Goal: Task Accomplishment & Management: Manage account settings

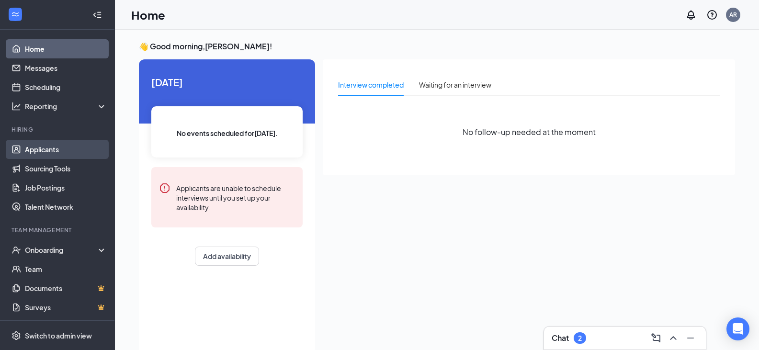
click at [35, 143] on link "Applicants" at bounding box center [66, 149] width 82 height 19
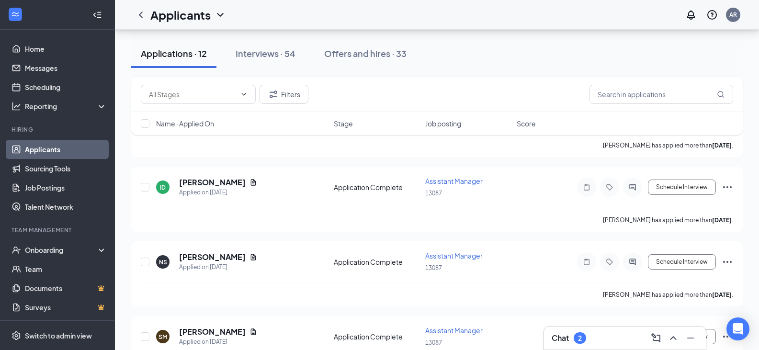
scroll to position [431, 0]
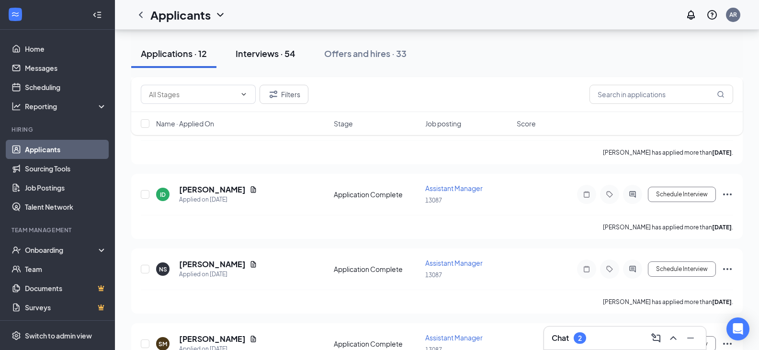
click at [286, 61] on button "Interviews · 54" at bounding box center [265, 53] width 79 height 29
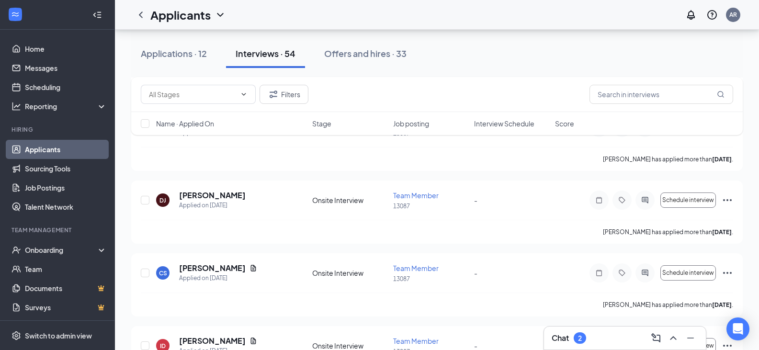
scroll to position [1437, 0]
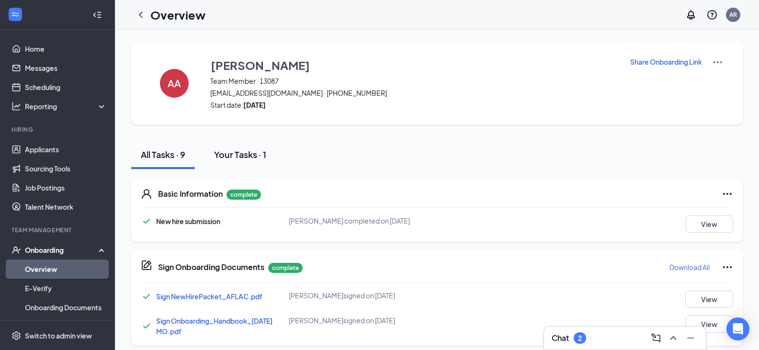
click at [240, 159] on div "Your Tasks · 1" at bounding box center [240, 155] width 52 height 12
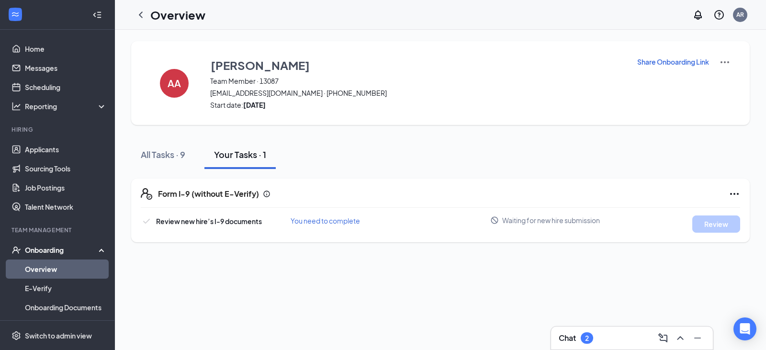
click at [507, 220] on span "Waiting for new hire submission" at bounding box center [552, 221] width 98 height 10
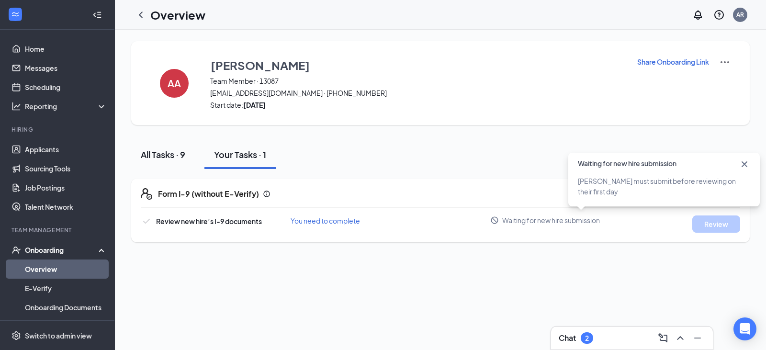
click at [177, 159] on div "All Tasks · 9" at bounding box center [163, 155] width 45 height 12
